Goal: Information Seeking & Learning: Learn about a topic

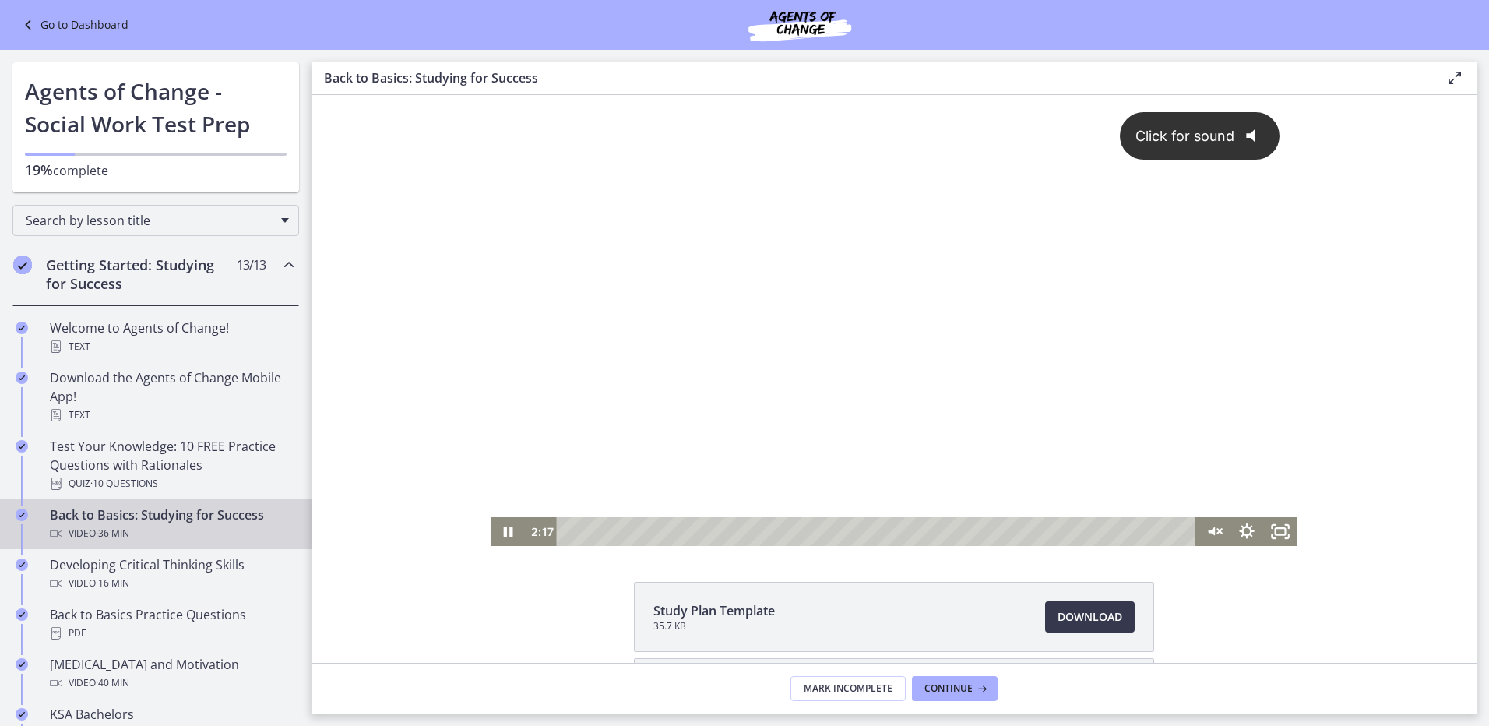
drag, startPoint x: 454, startPoint y: 355, endPoint x: 430, endPoint y: 359, distance: 24.5
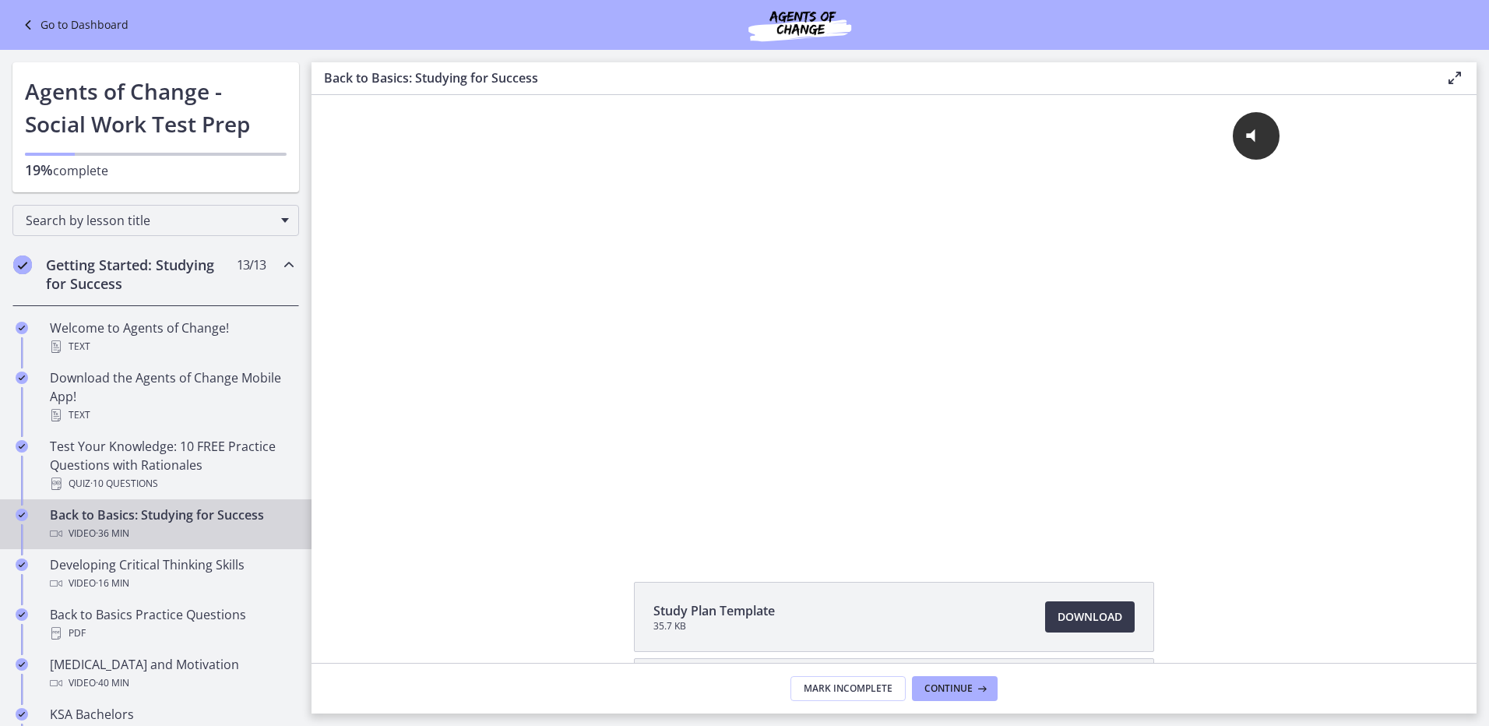
drag, startPoint x: 430, startPoint y: 359, endPoint x: 356, endPoint y: 322, distance: 82.5
click at [356, 322] on div "Click for sound @keyframes VOLUME_SMALL_WAVE_FLASH { 0% { opacity: 0; } 33% { o…" at bounding box center [893, 320] width 1165 height 451
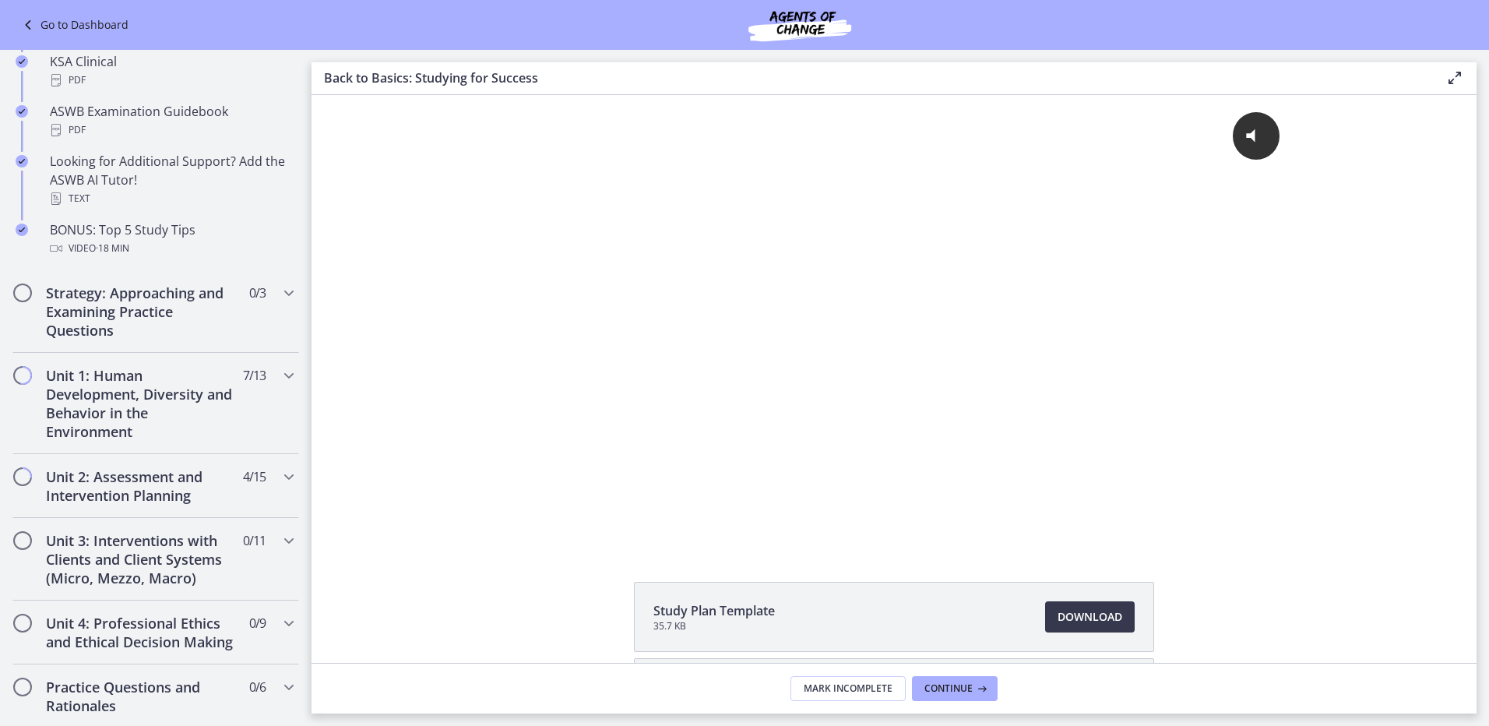
scroll to position [779, 0]
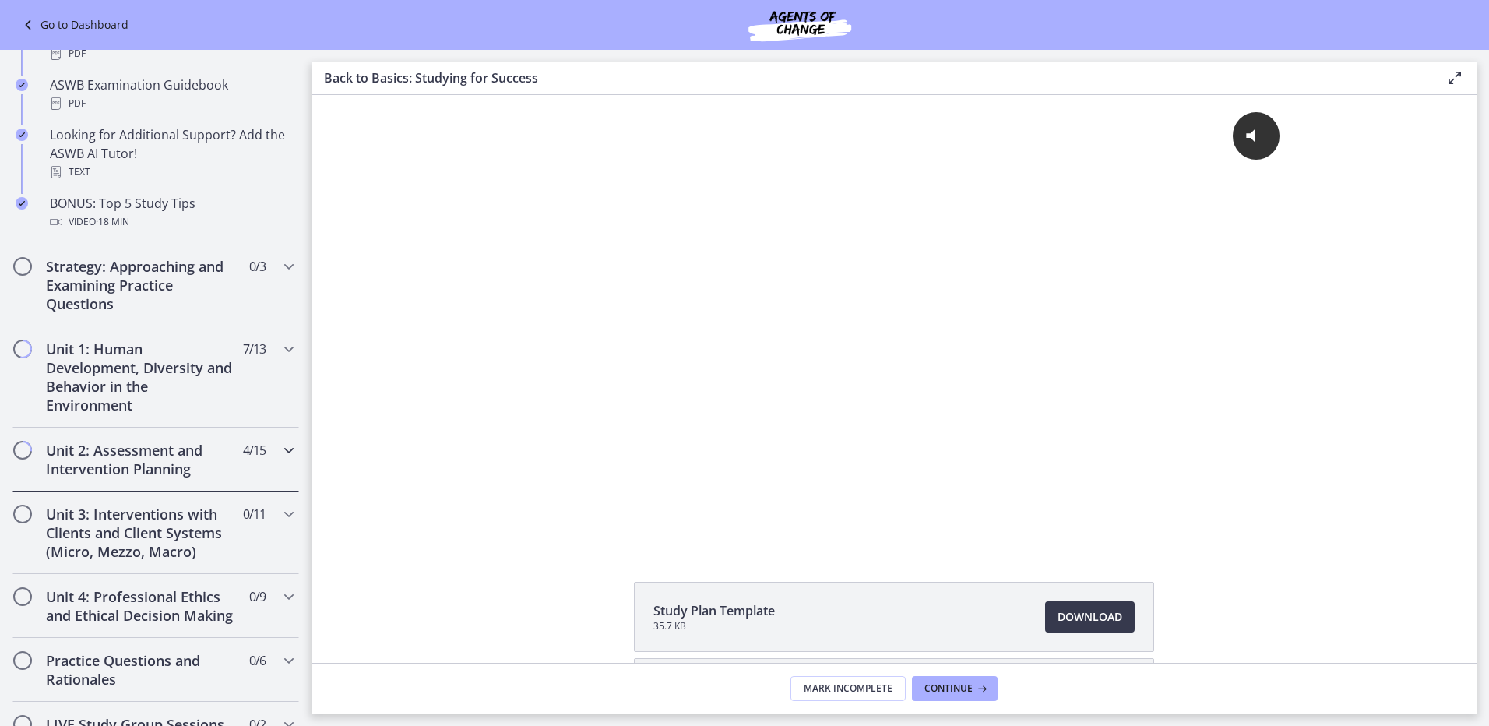
click at [171, 439] on div "Unit 2: Assessment and Intervention Planning 4 / 15 Completed" at bounding box center [155, 460] width 287 height 64
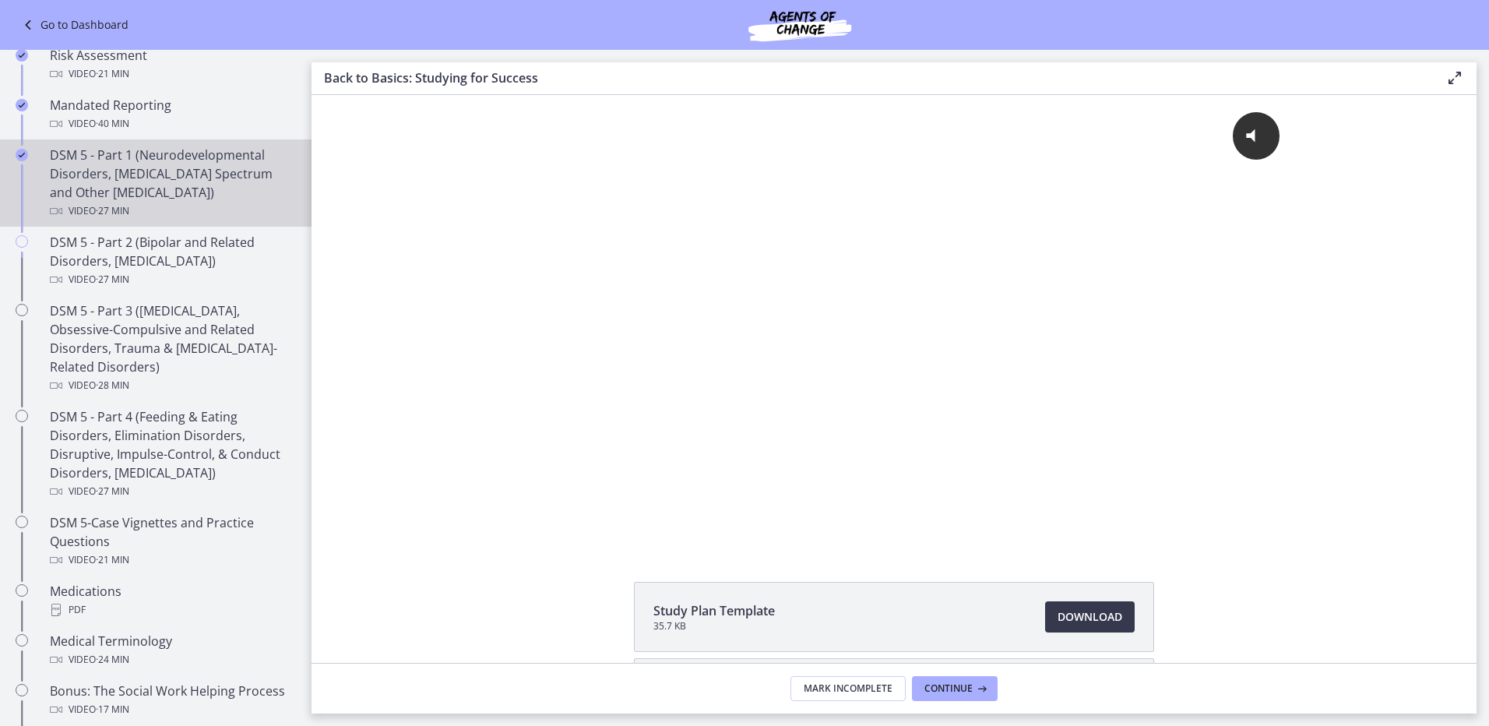
scroll to position [545, 0]
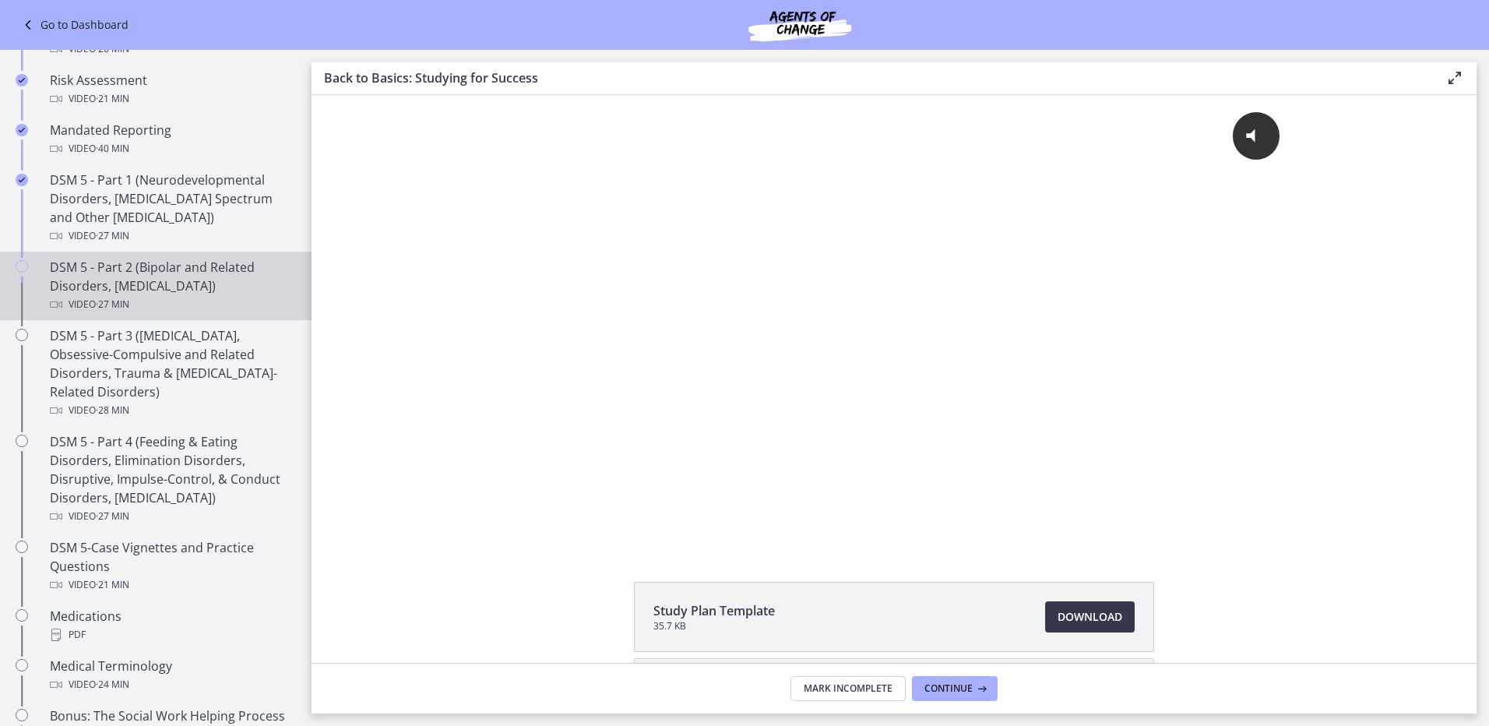
click at [186, 265] on div "DSM 5 - Part 2 (Bipolar and Related Disorders, [MEDICAL_DATA]) Video · 27 min" at bounding box center [171, 286] width 243 height 56
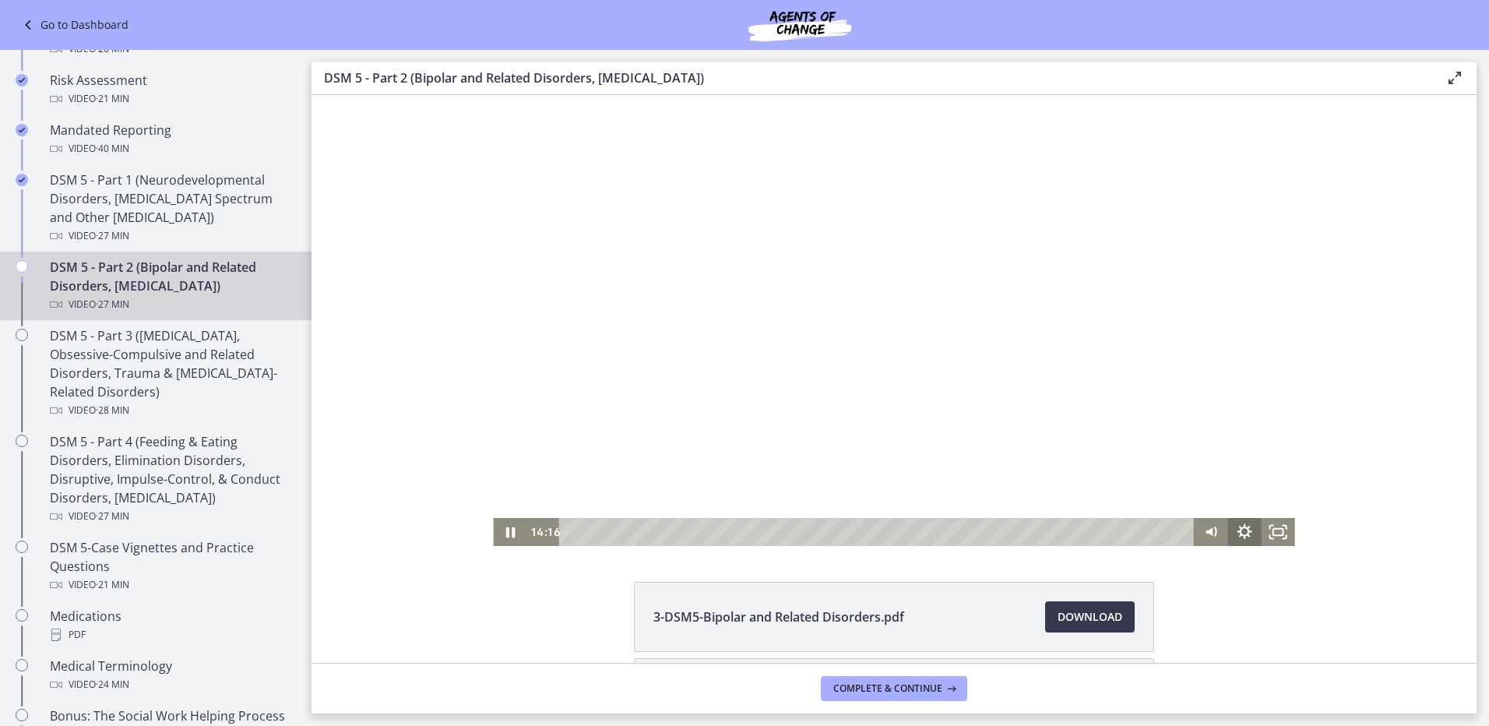
click at [1233, 535] on icon "Show settings menu" at bounding box center [1244, 532] width 33 height 28
click at [1237, 533] on icon "Hide settings menu" at bounding box center [1244, 532] width 33 height 28
click at [1275, 530] on icon "Fullscreen" at bounding box center [1278, 531] width 40 height 33
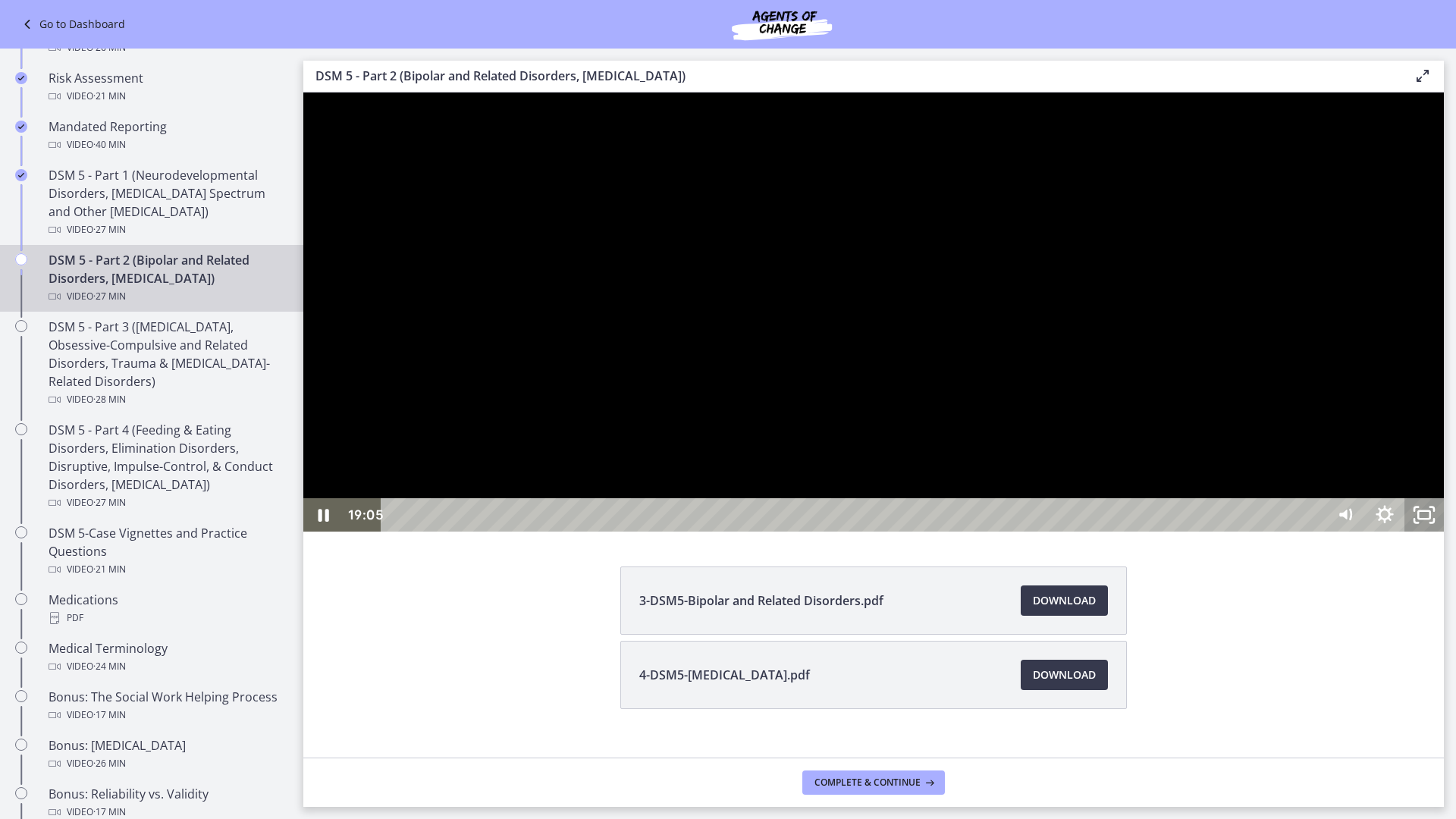
click at [1444, 532] on icon "Unfullscreen" at bounding box center [1424, 515] width 39 height 33
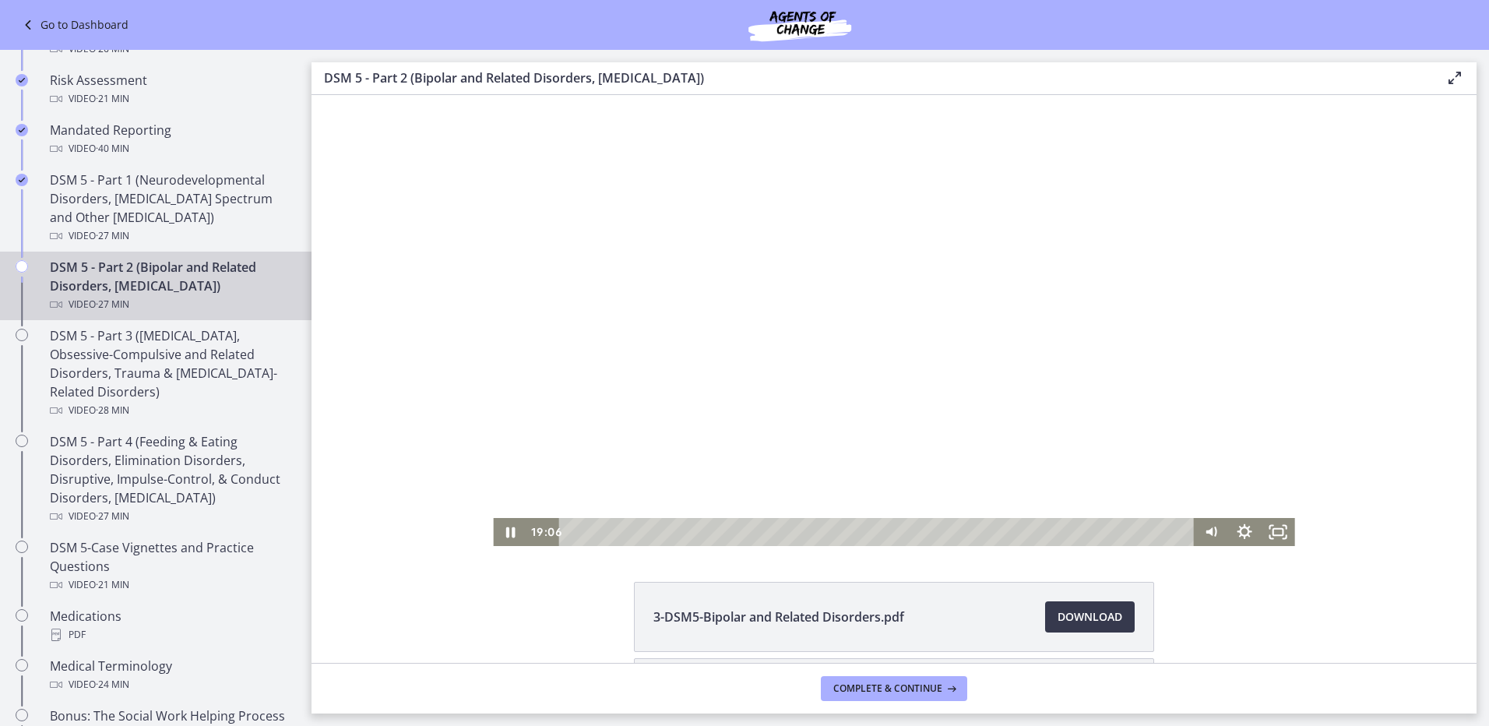
click at [779, 264] on div at bounding box center [893, 320] width 801 height 451
click at [1203, 487] on div "Volume" at bounding box center [1211, 472] width 33 height 92
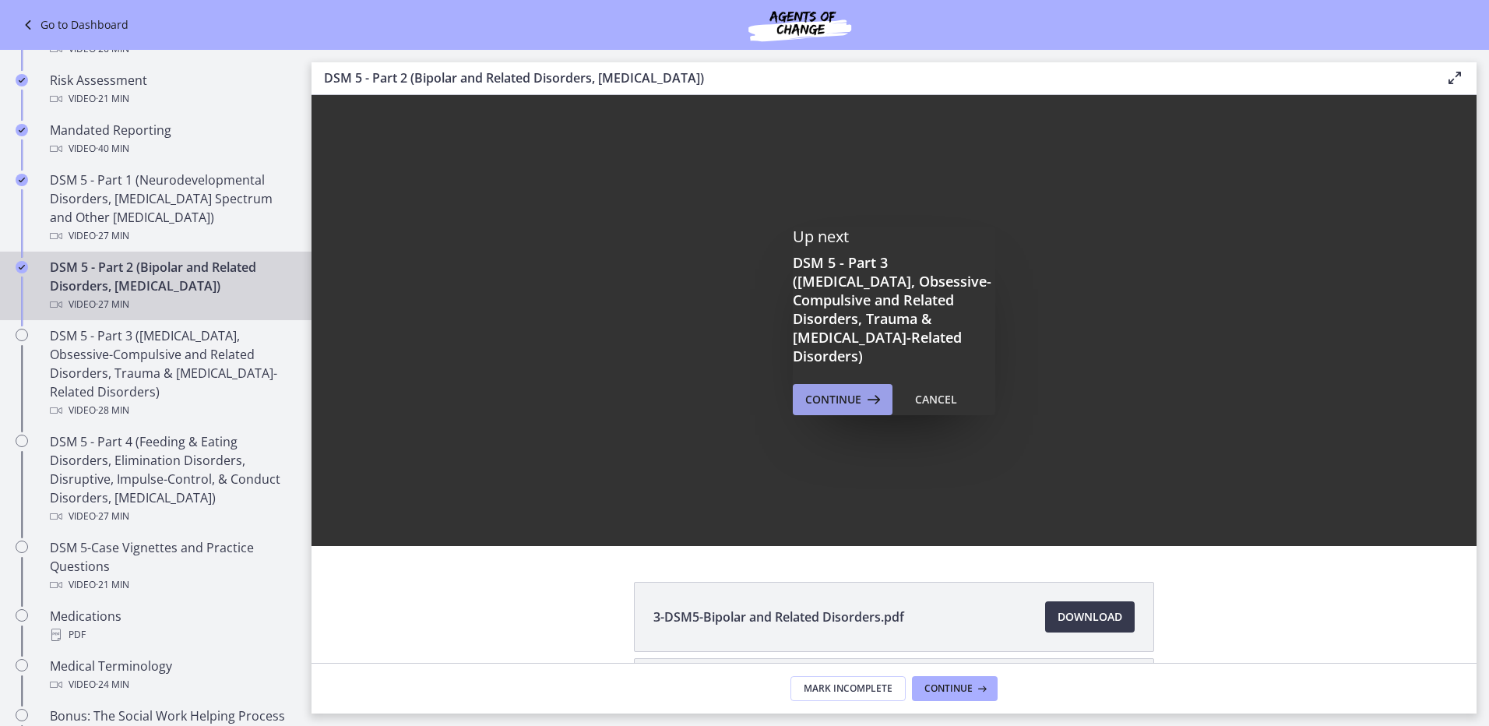
click at [843, 397] on span "Continue" at bounding box center [833, 399] width 56 height 19
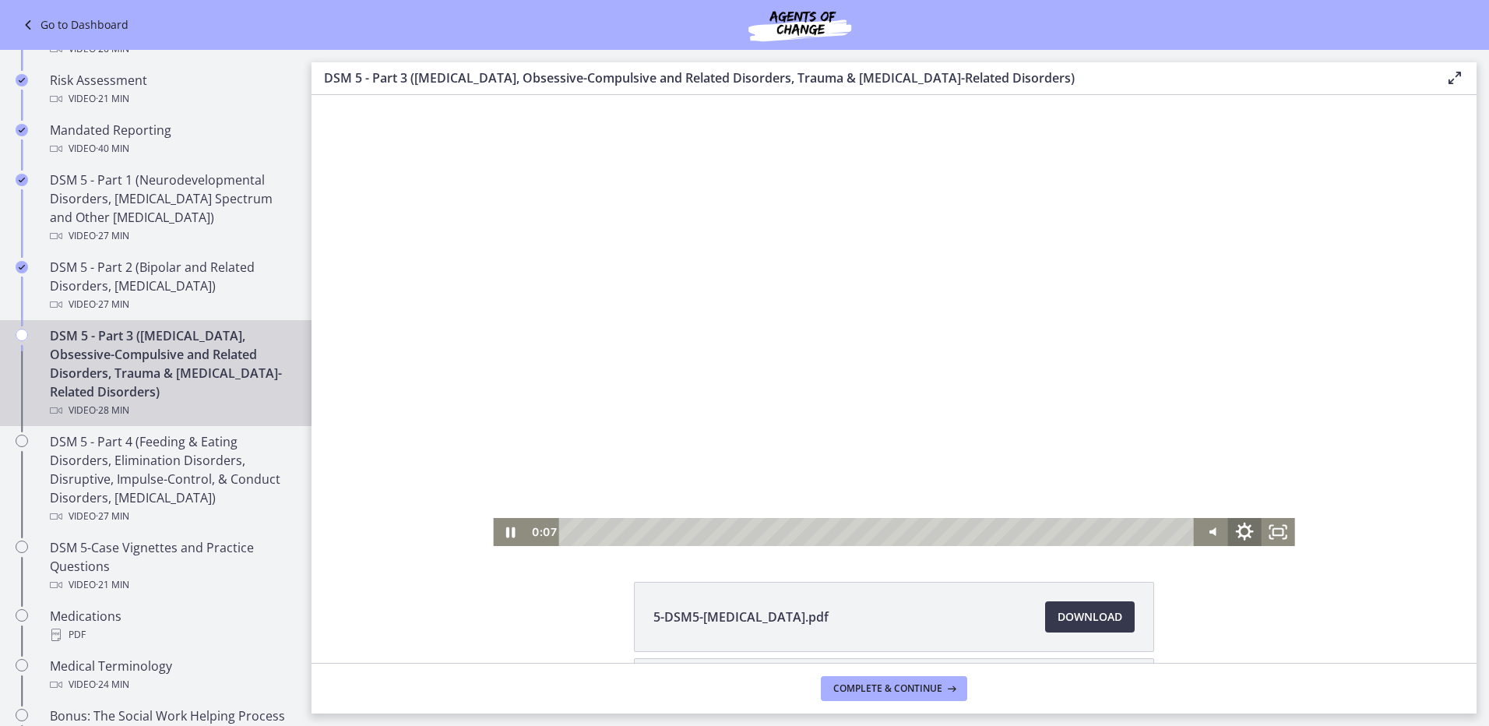
click at [1239, 524] on icon "Show settings menu" at bounding box center [1245, 532] width 18 height 18
click at [1239, 524] on icon "Hide settings menu" at bounding box center [1244, 531] width 15 height 15
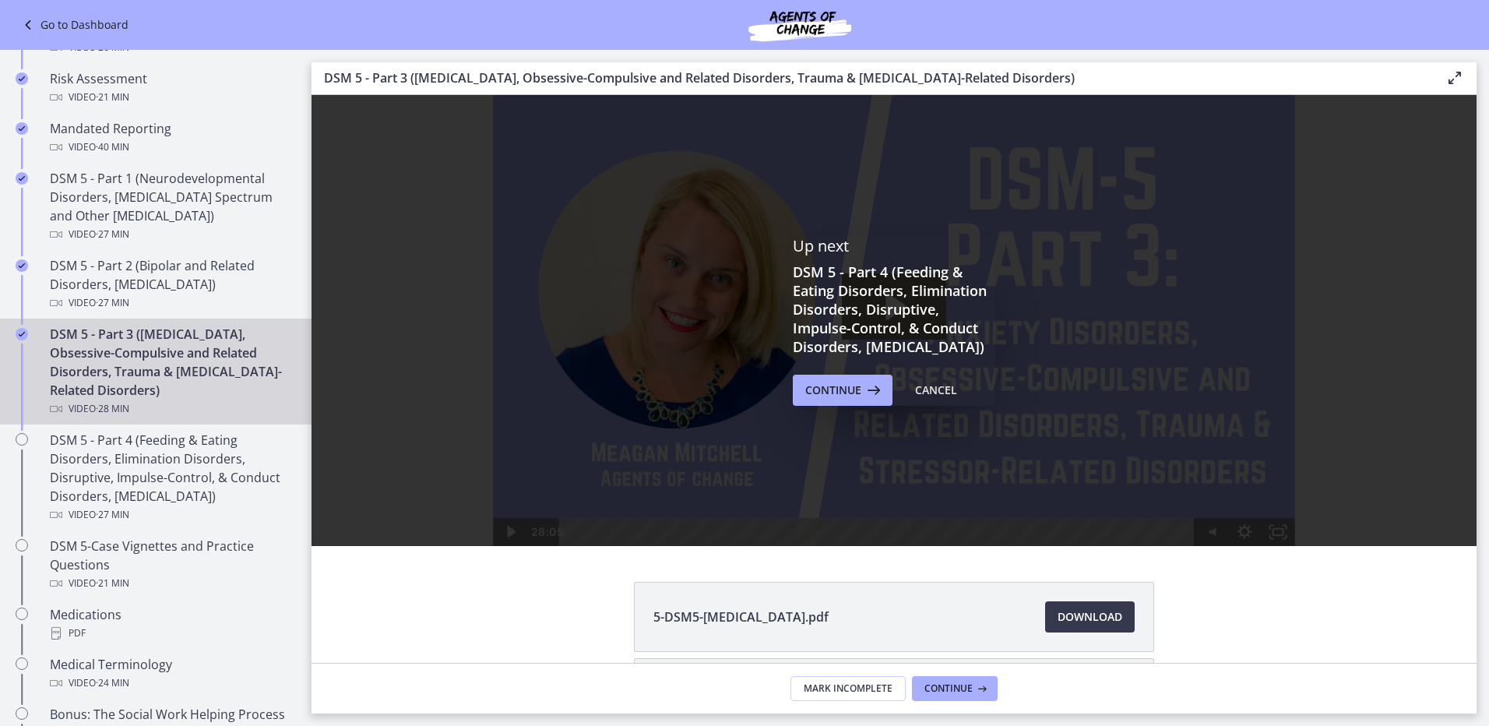
click at [164, 391] on div "DSM 5 - Part 3 ([MEDICAL_DATA], Obsessive-Compulsive and Related Disorders, Tra…" at bounding box center [171, 371] width 243 height 93
click at [861, 399] on icon at bounding box center [872, 390] width 22 height 19
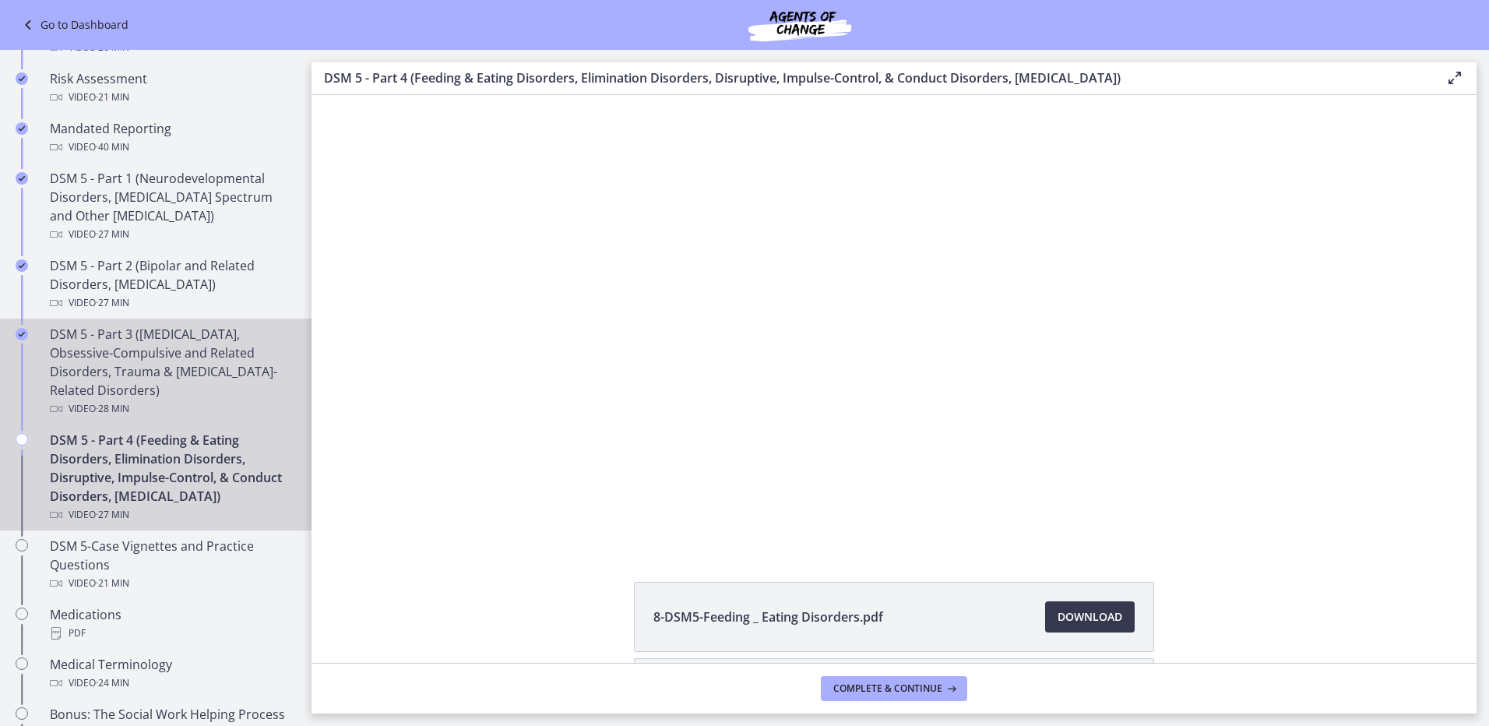
click at [202, 367] on div "DSM 5 - Part 3 ([MEDICAL_DATA], Obsessive-Compulsive and Related Disorders, Tra…" at bounding box center [171, 371] width 243 height 93
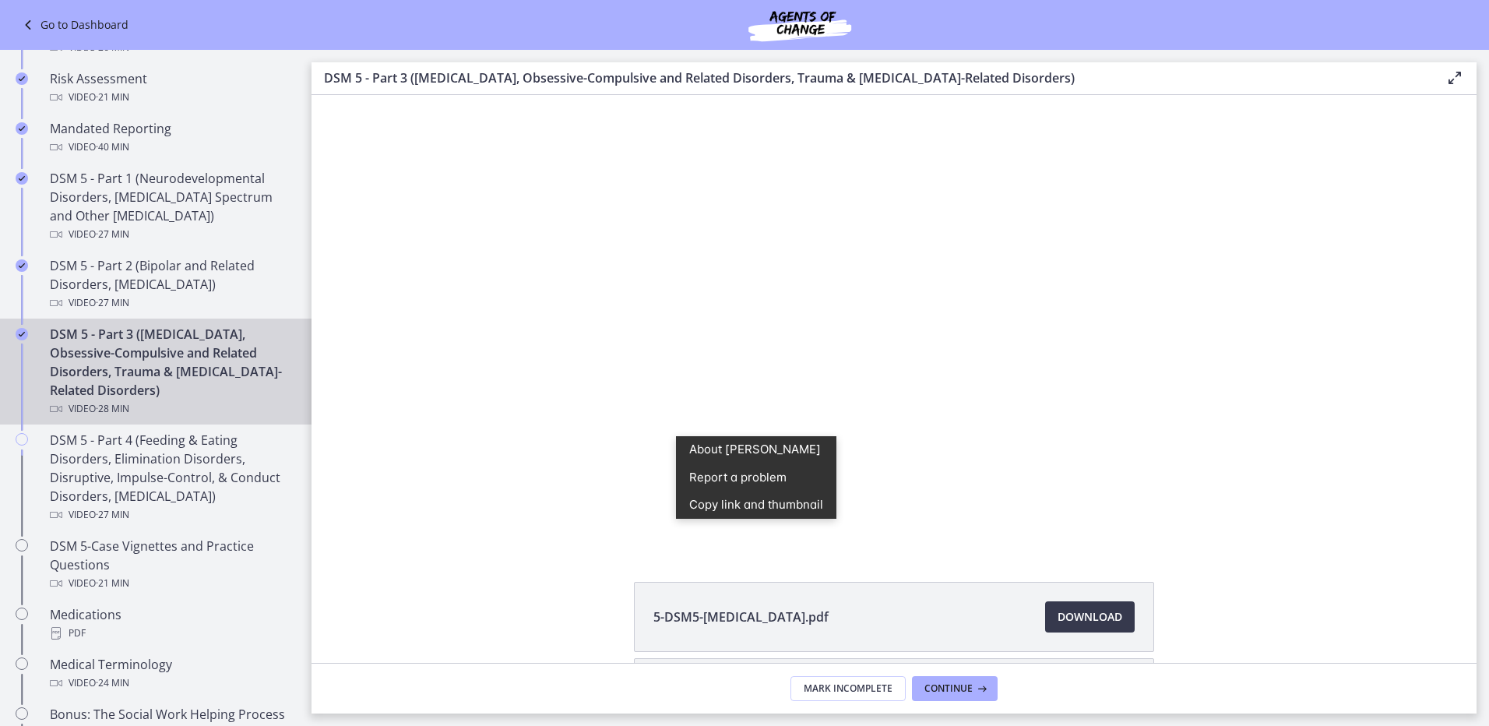
click at [340, 408] on div "Click for sound @keyframes VOLUME_SMALL_WAVE_FLASH { 0% { opacity: 0; } 33% { o…" at bounding box center [893, 320] width 1165 height 451
click at [321, 389] on div "Click for sound @keyframes VOLUME_SMALL_WAVE_FLASH { 0% { opacity: 0; } 33% { o…" at bounding box center [893, 320] width 1165 height 451
click at [1430, 424] on div "Click for sound @keyframes VOLUME_SMALL_WAVE_FLASH { 0% { opacity: 0; } 33% { o…" at bounding box center [893, 320] width 1165 height 451
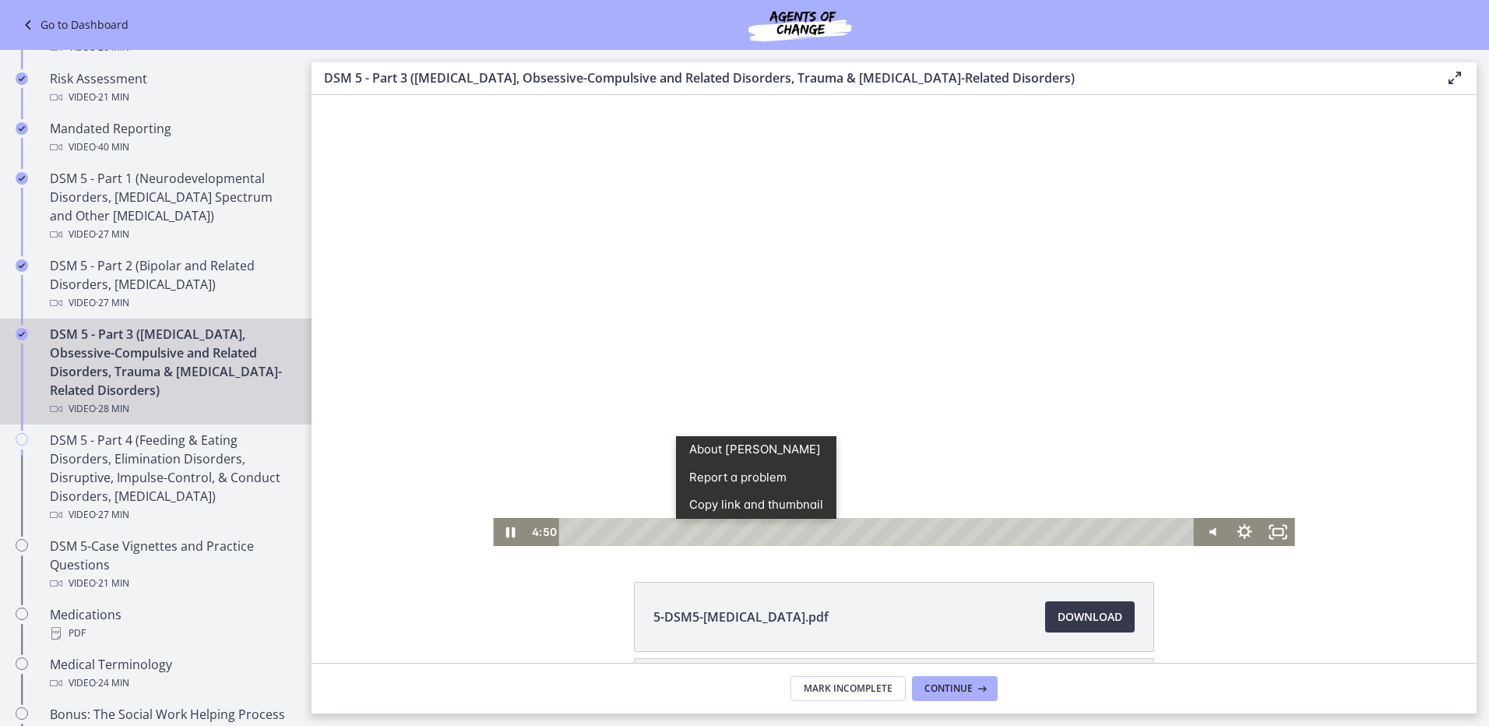
click at [1097, 425] on div at bounding box center [893, 320] width 801 height 451
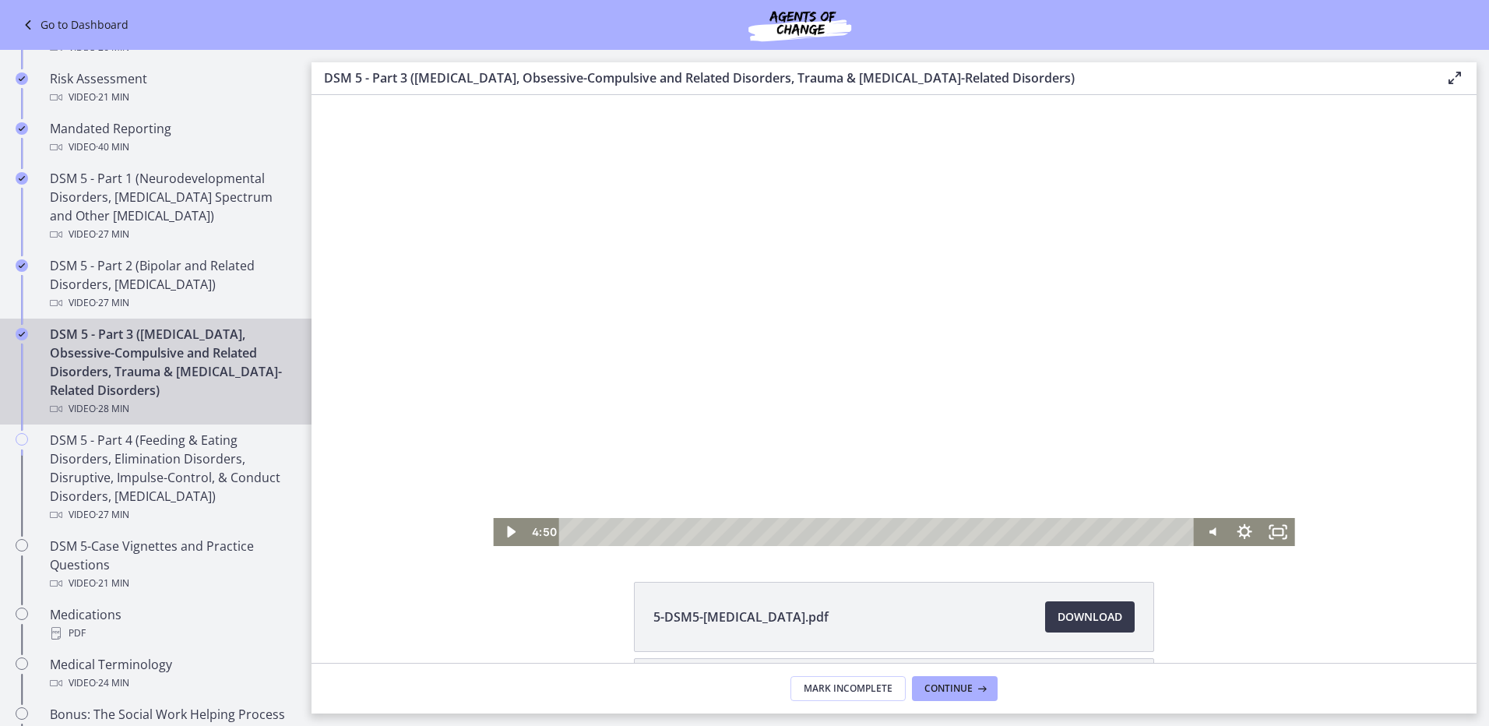
click at [1049, 347] on div at bounding box center [893, 320] width 801 height 451
click at [697, 536] on div "6:01" at bounding box center [878, 532] width 615 height 28
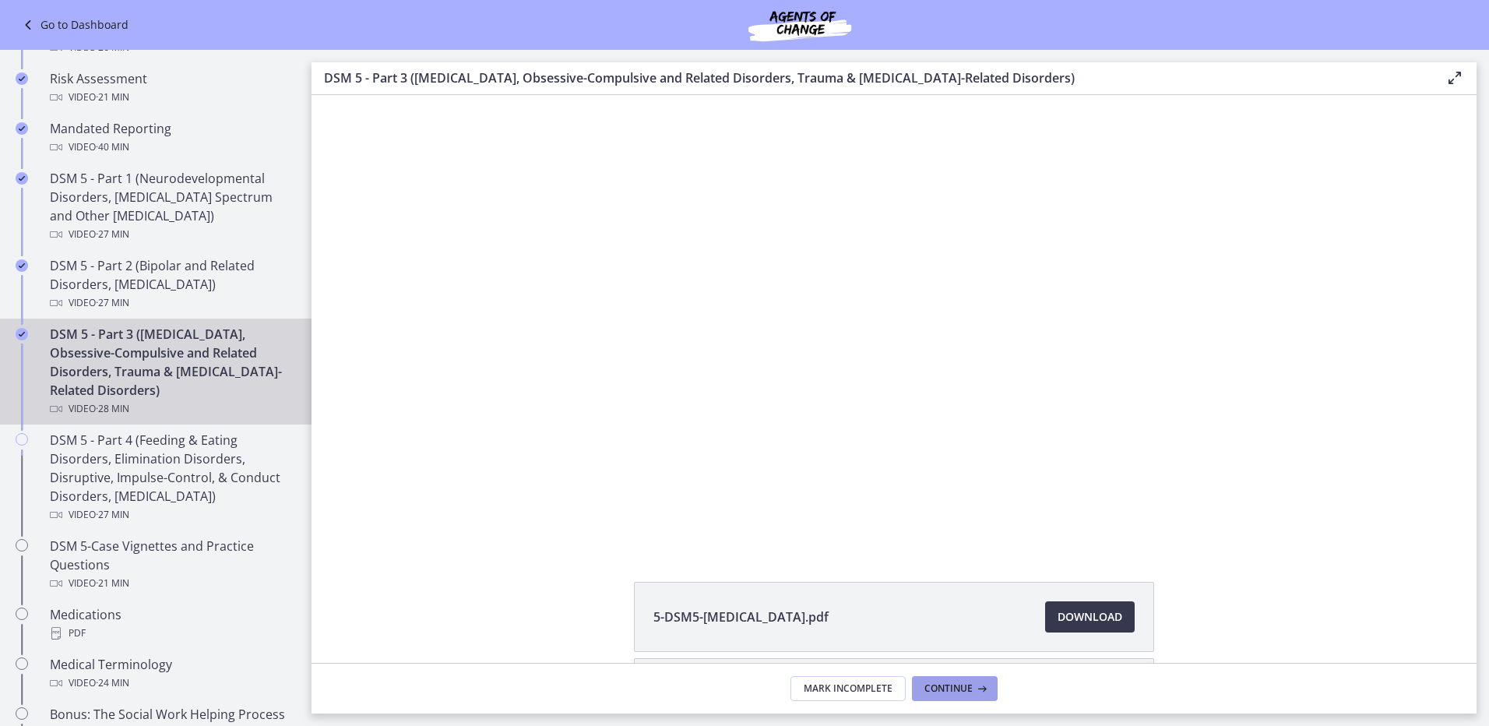
click at [990, 685] on button "Continue" at bounding box center [955, 688] width 86 height 25
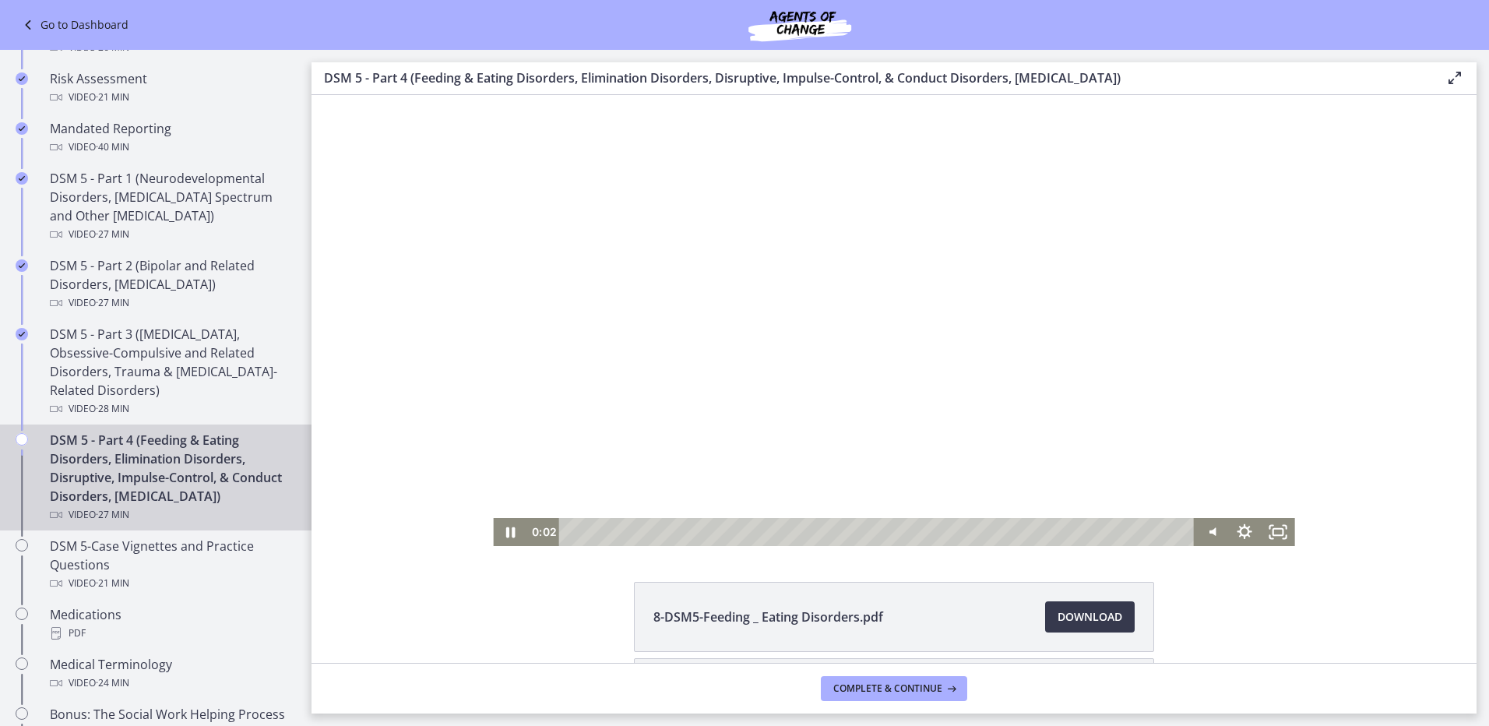
click at [593, 340] on div at bounding box center [893, 320] width 801 height 451
